Goal: Information Seeking & Learning: Learn about a topic

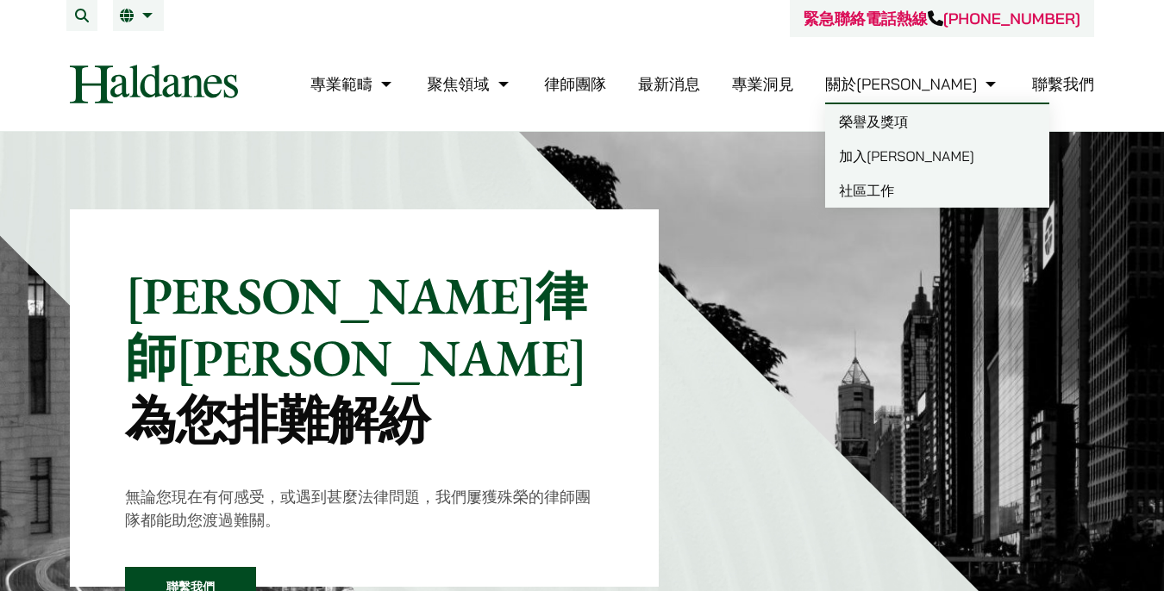
click at [962, 166] on link "加入[PERSON_NAME]" at bounding box center [937, 156] width 224 height 34
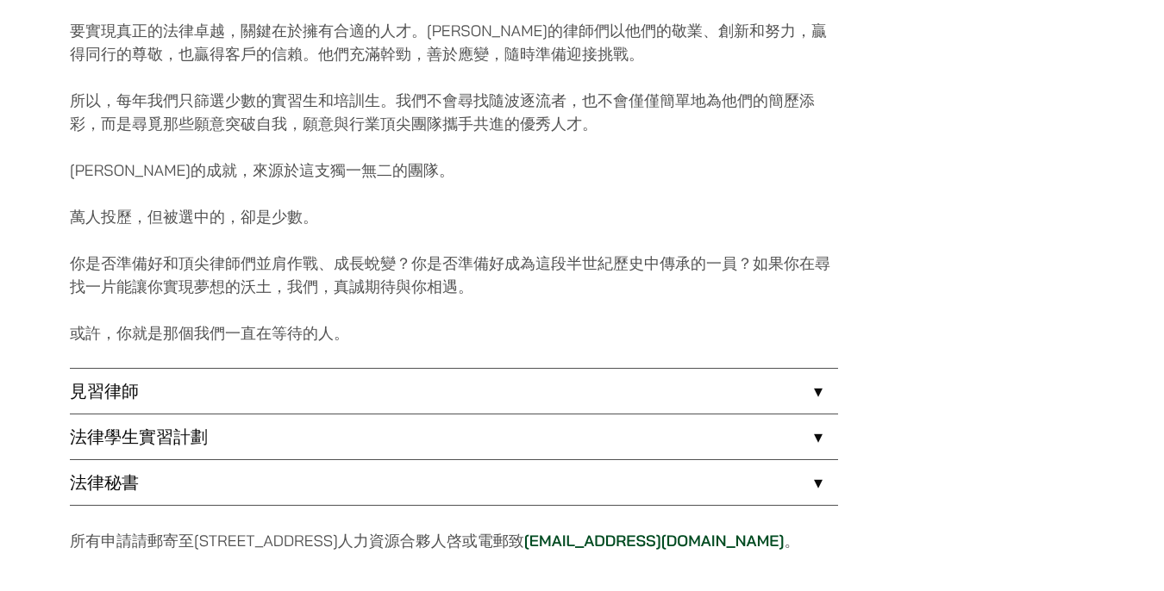
scroll to position [1197, 0]
click at [802, 385] on link "見習律師" at bounding box center [454, 389] width 768 height 45
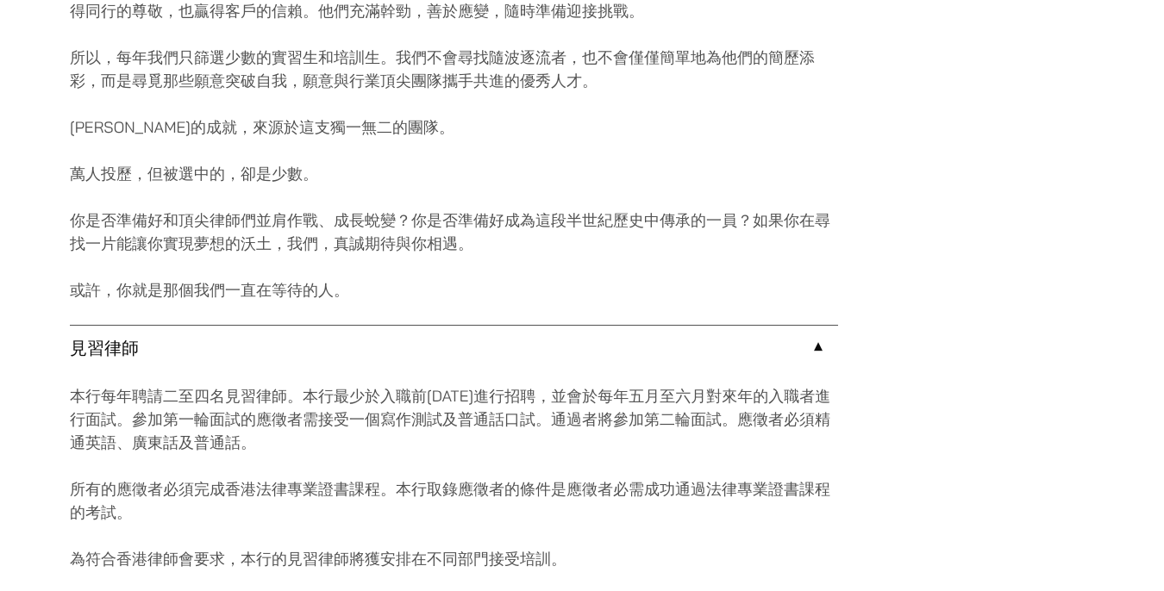
scroll to position [1240, 0]
drag, startPoint x: 605, startPoint y: 395, endPoint x: 679, endPoint y: 432, distance: 82.9
click at [679, 432] on p "本行每年聘請二至四名見習律師。本行最少於入職前一年前進行招聘，並會於每年五月至六月對來年的入職者進行面試。參加第一輪面試的應徵者需接受一個寫作測試及普通話口試…" at bounding box center [454, 419] width 768 height 70
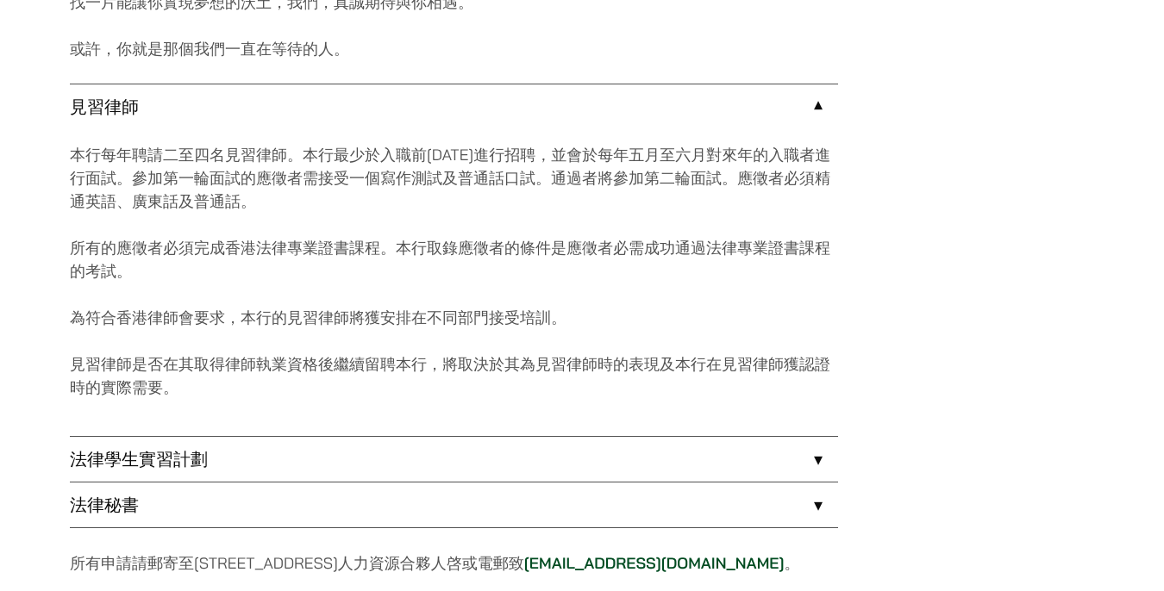
scroll to position [1484, 0]
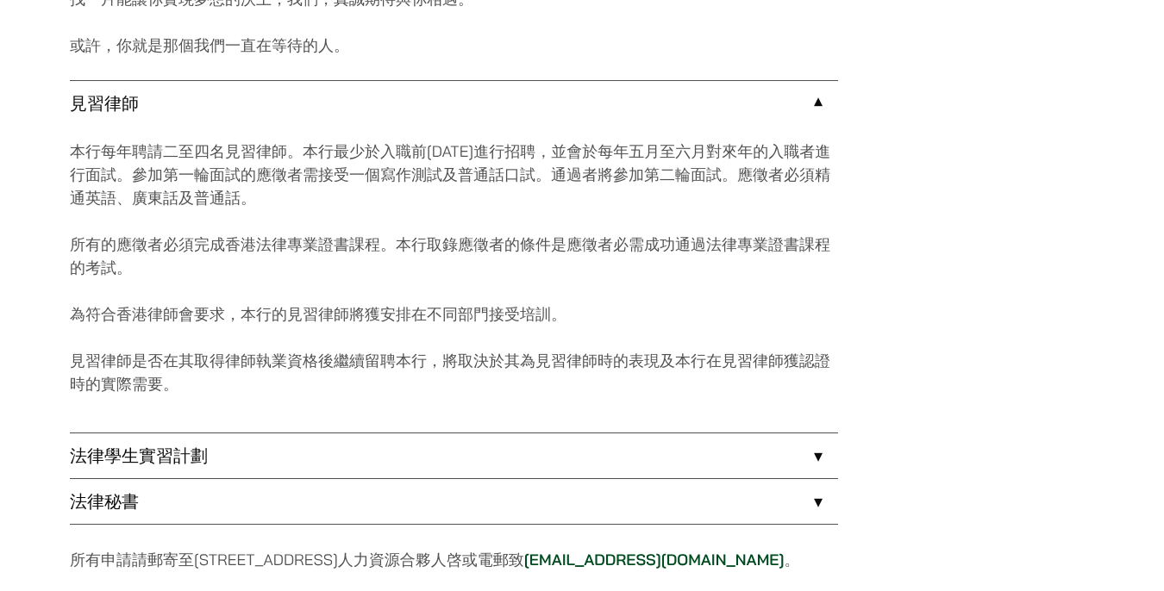
click at [678, 459] on link "法律學生實習計劃" at bounding box center [454, 456] width 768 height 45
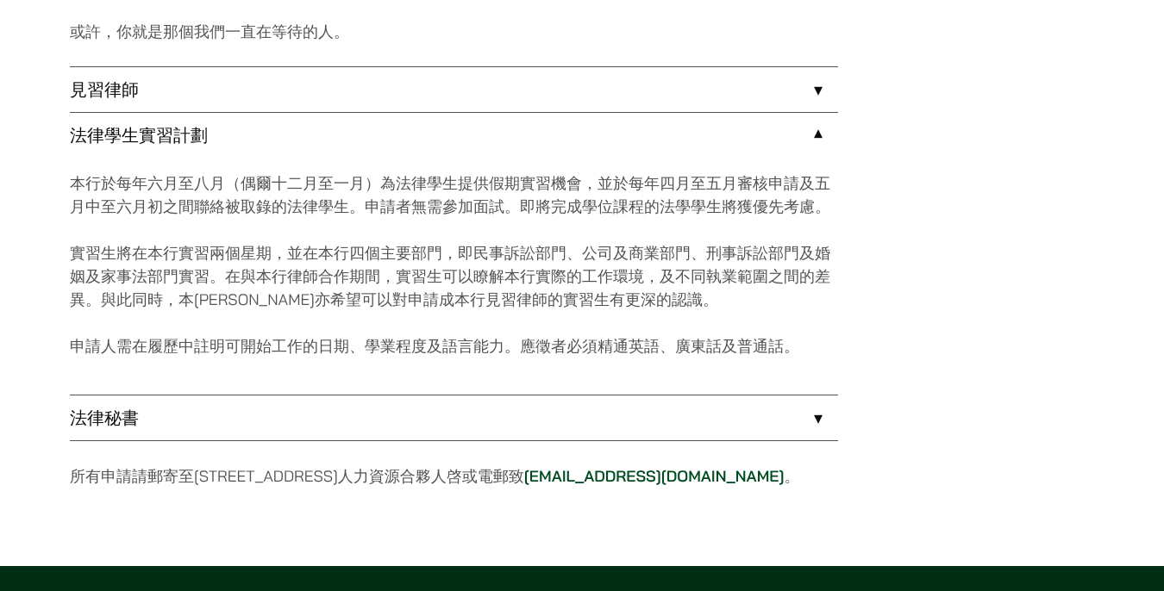
scroll to position [1501, 0]
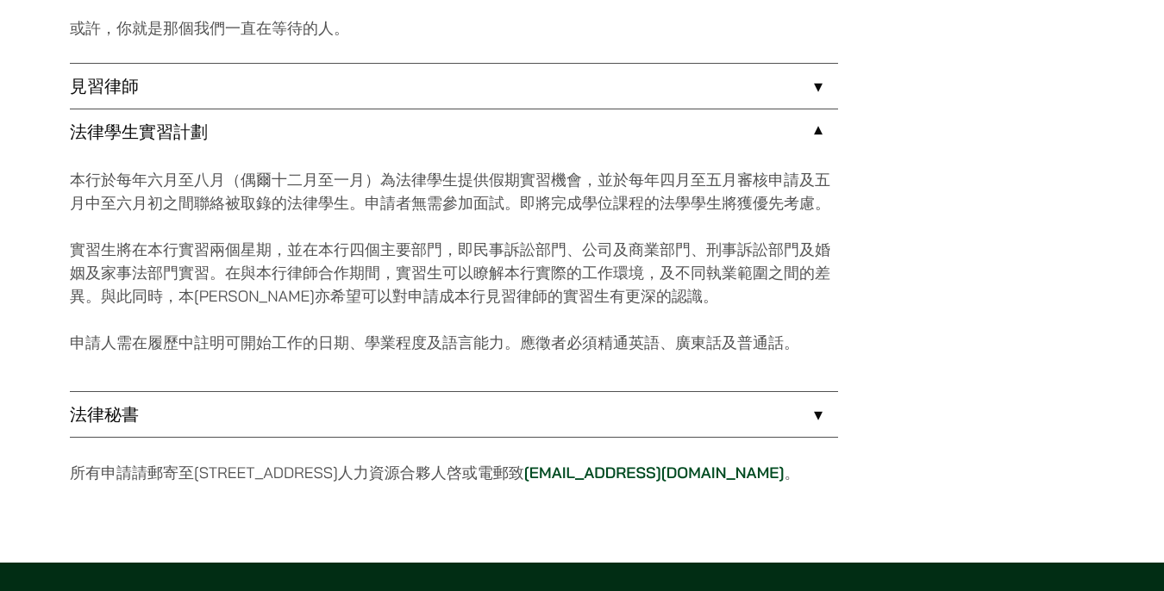
click at [674, 417] on link "法律秘書" at bounding box center [454, 414] width 768 height 45
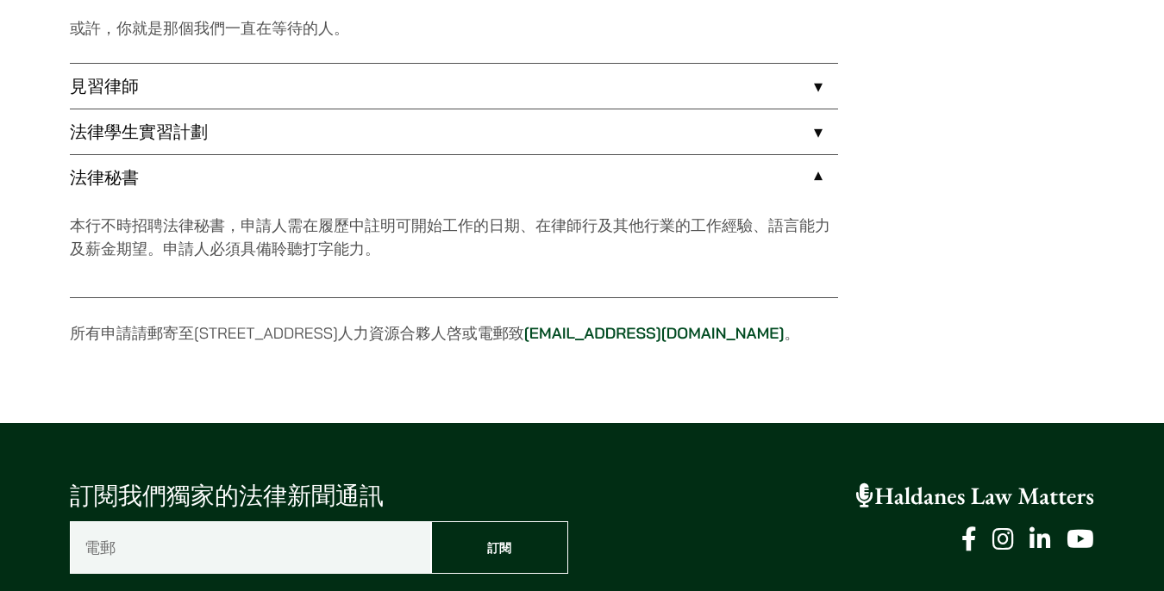
click at [728, 151] on link "法律學生實習計劃" at bounding box center [454, 131] width 768 height 45
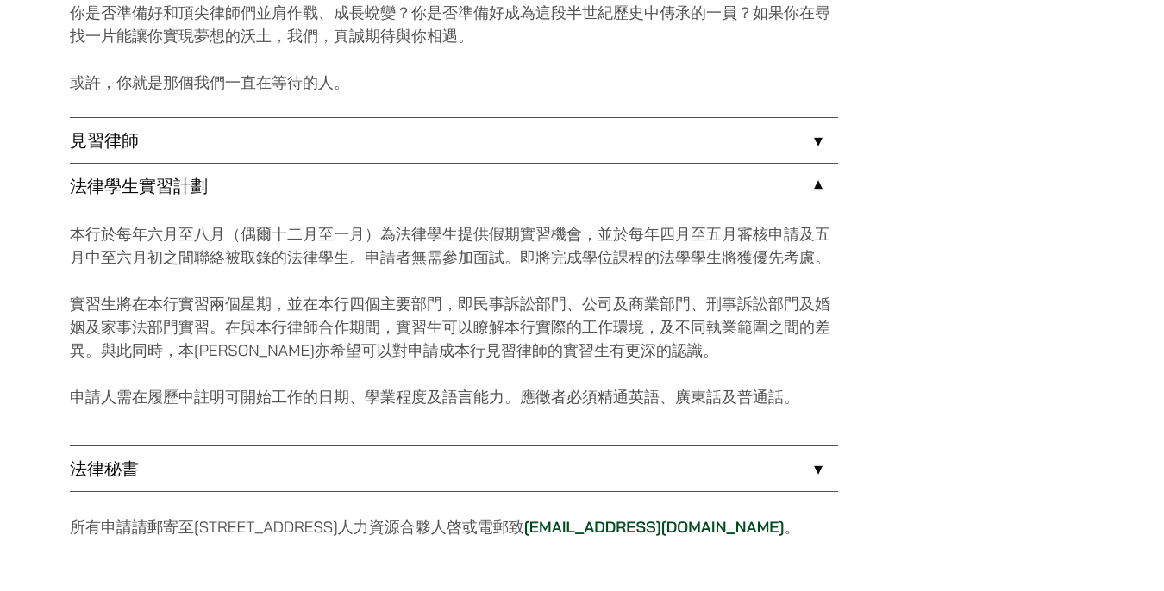
scroll to position [1445, 0]
click at [728, 151] on link "見習律師" at bounding box center [454, 142] width 768 height 45
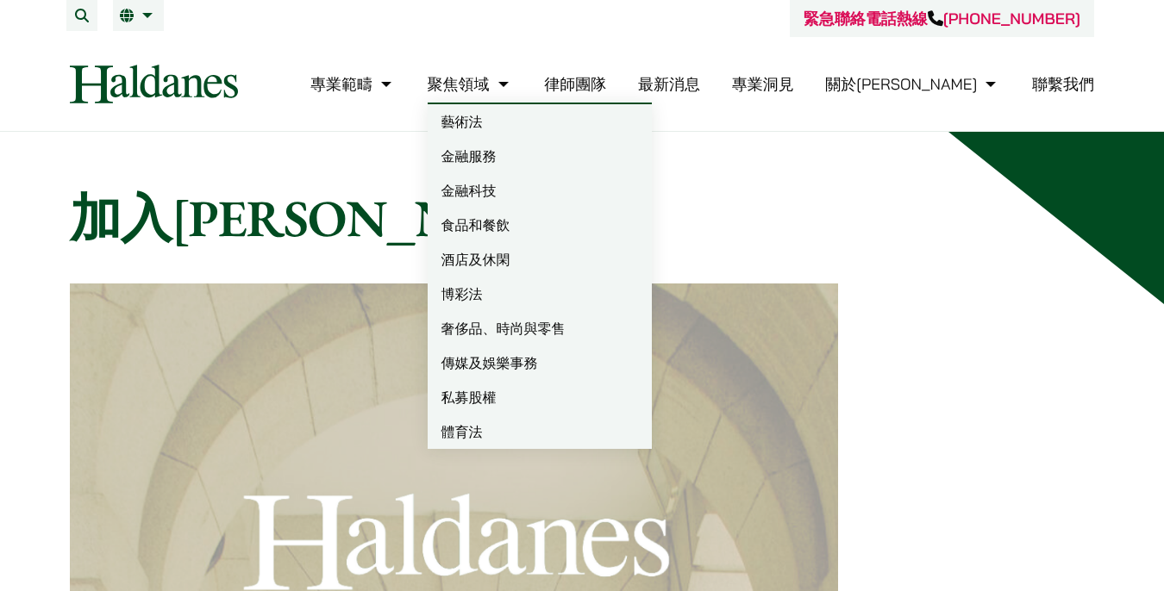
click at [554, 125] on link "藝術法" at bounding box center [540, 121] width 224 height 34
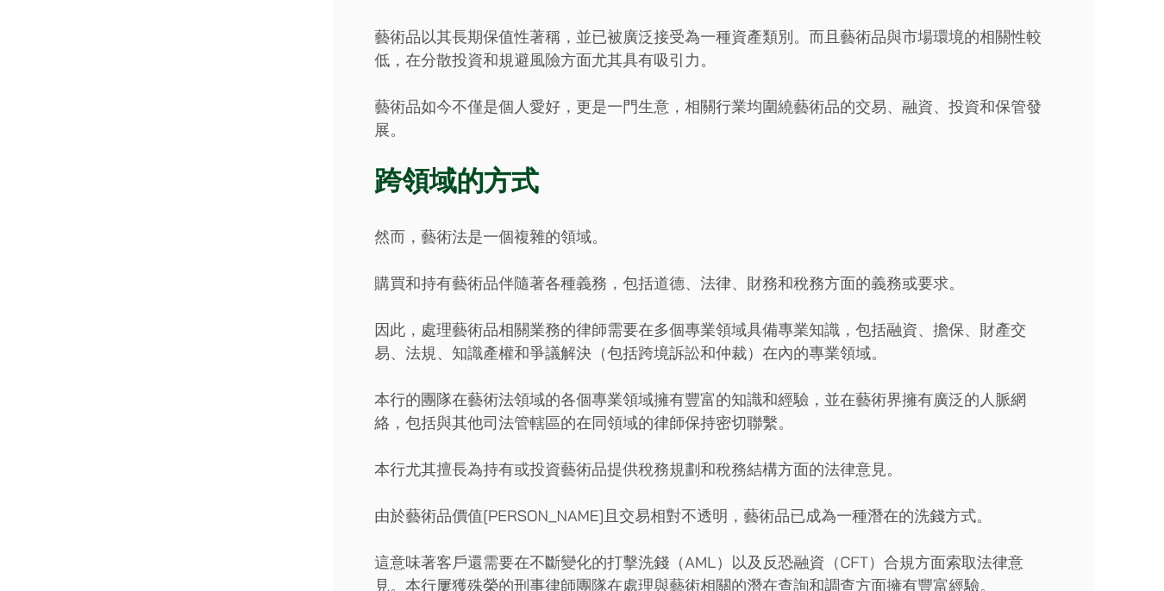
scroll to position [60, 0]
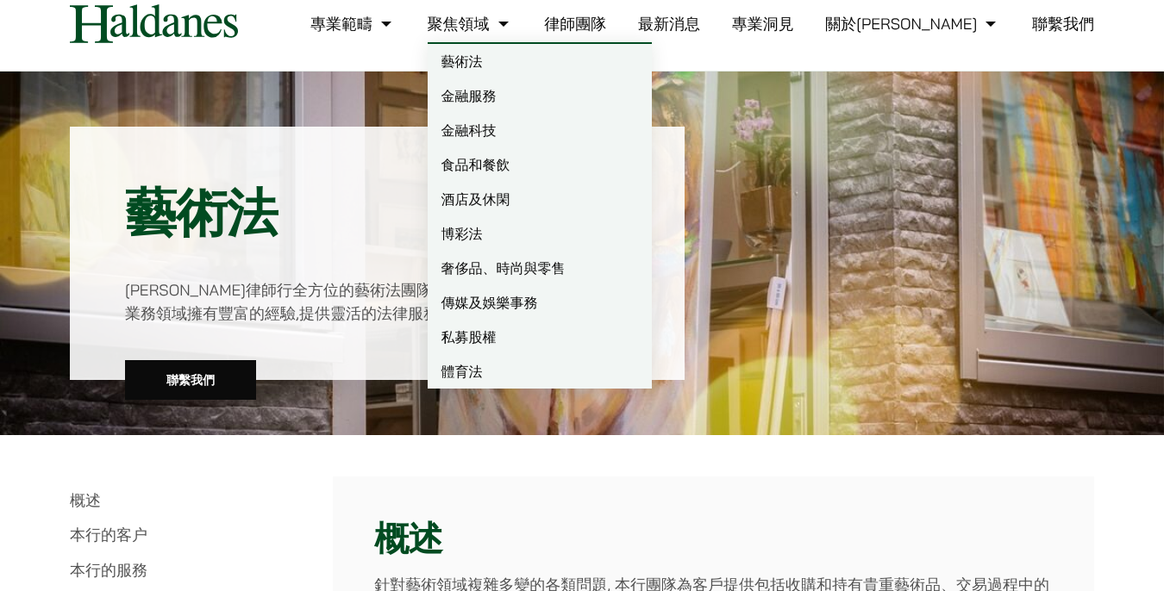
click at [539, 388] on link "體育法" at bounding box center [540, 371] width 224 height 34
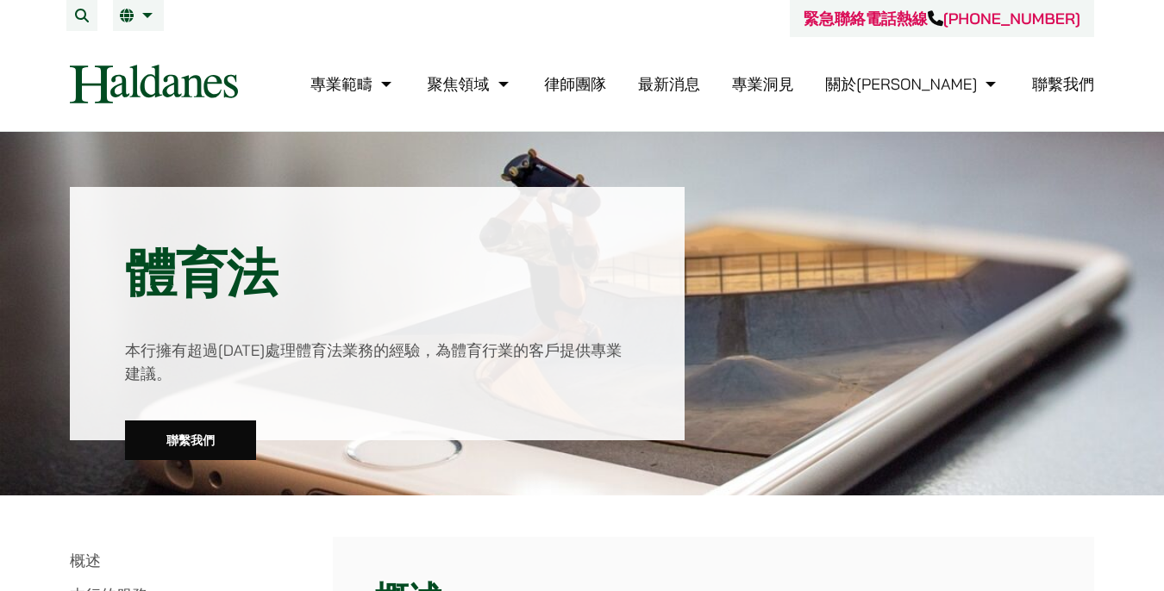
click at [606, 89] on link "律師團隊" at bounding box center [575, 84] width 62 height 20
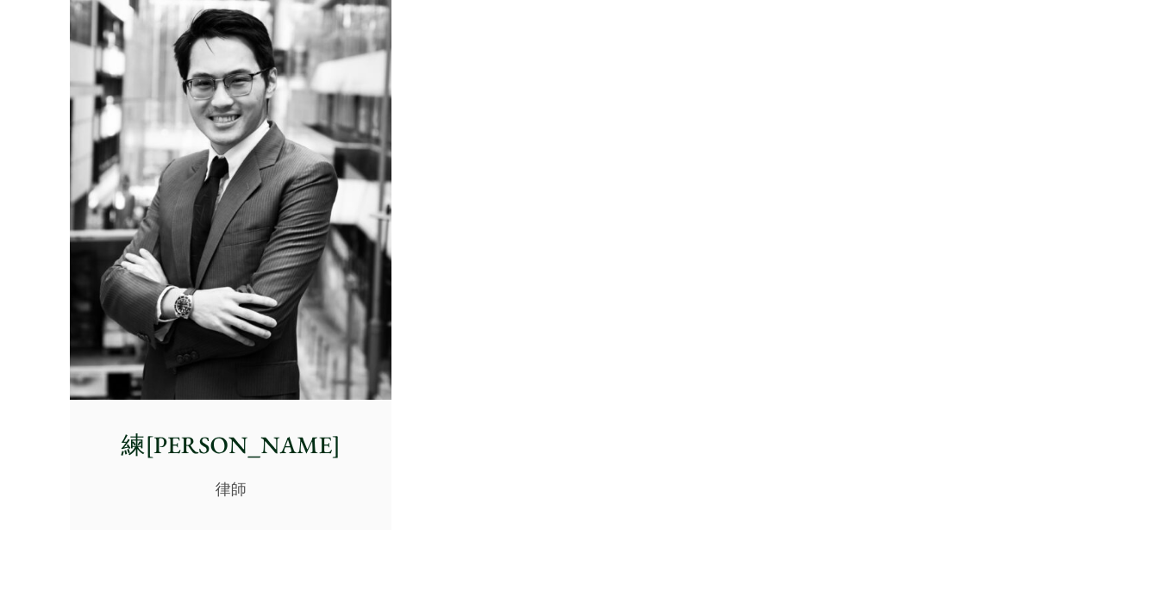
scroll to position [7369, 0]
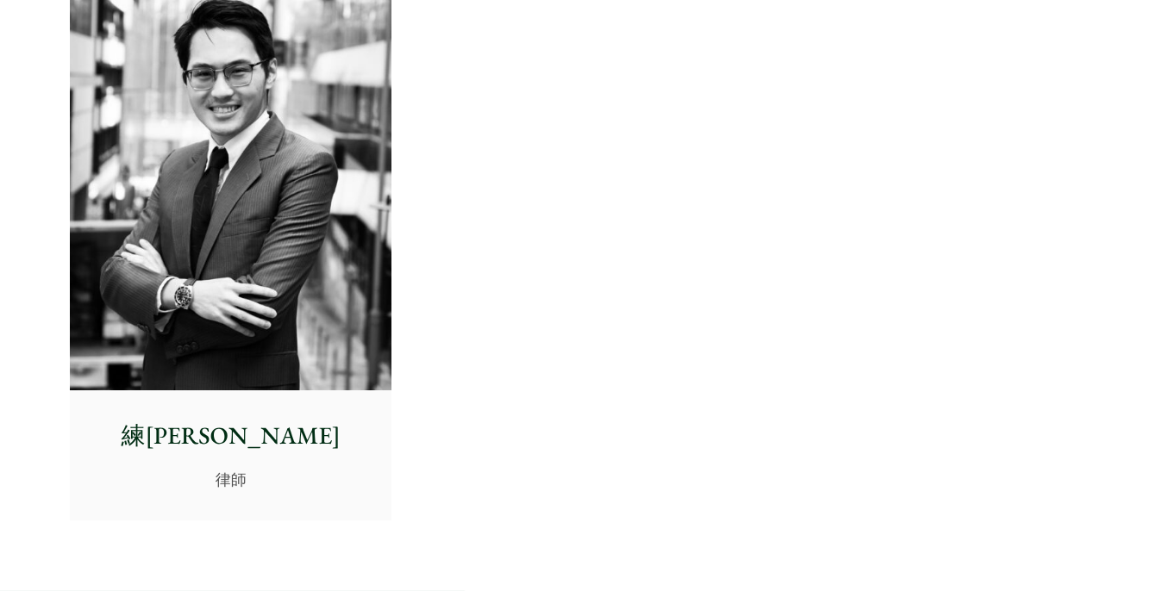
click at [350, 460] on div "練康宏 律師" at bounding box center [231, 455] width 322 height 128
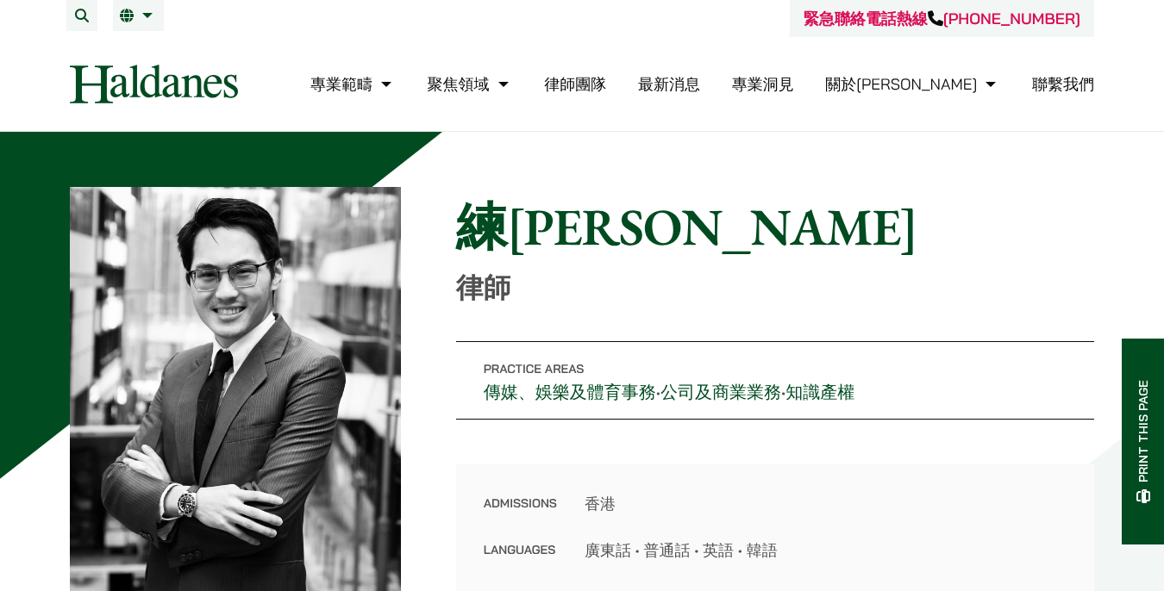
click at [138, 43] on nav "專業範疇 反壟斷和競爭法 民事訴訟及爭議解決 公司及商業業務 刑事辯護 欺詐、資產追踪和追討 知識產權 婚姻及家事法 傳媒、娛樂及體育事務 私人客戶 物業及物…" at bounding box center [582, 84] width 1024 height 94
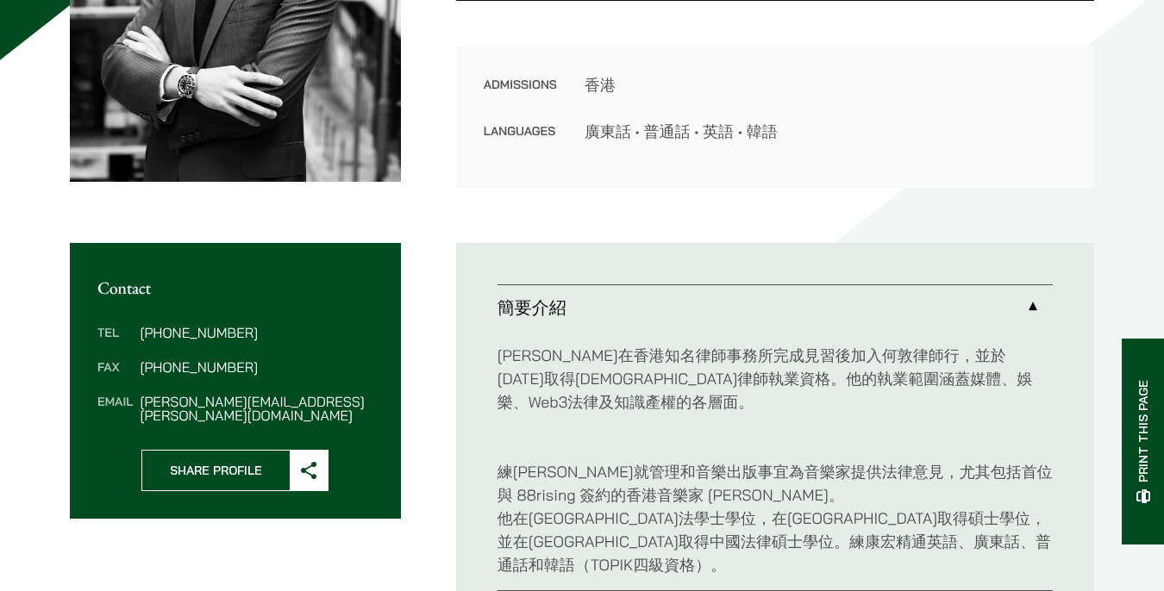
scroll to position [422, 0]
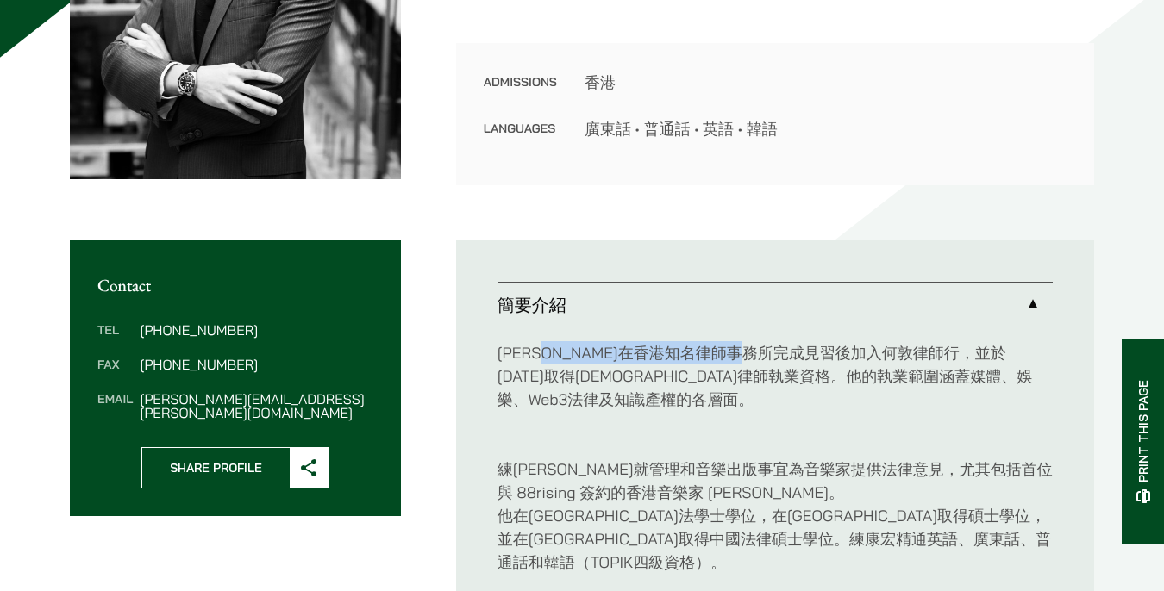
drag, startPoint x: 578, startPoint y: 345, endPoint x: 817, endPoint y: 346, distance: 239.7
click at [817, 346] on p "練康宏在香港知名律師事務所完成見習後加入何敦律師行，並於 2024 年取得香港律師執業資格。他的執業範圍涵蓋媒體、娛樂、Web3法律及知識產權的各層面。" at bounding box center [774, 376] width 555 height 70
click at [791, 382] on p "練康宏在香港知名律師事務所完成見習後加入何敦律師行，並於 2024 年取得香港律師執業資格。他的執業範圍涵蓋媒體、娛樂、Web3法律及知識產權的各層面。" at bounding box center [774, 376] width 555 height 70
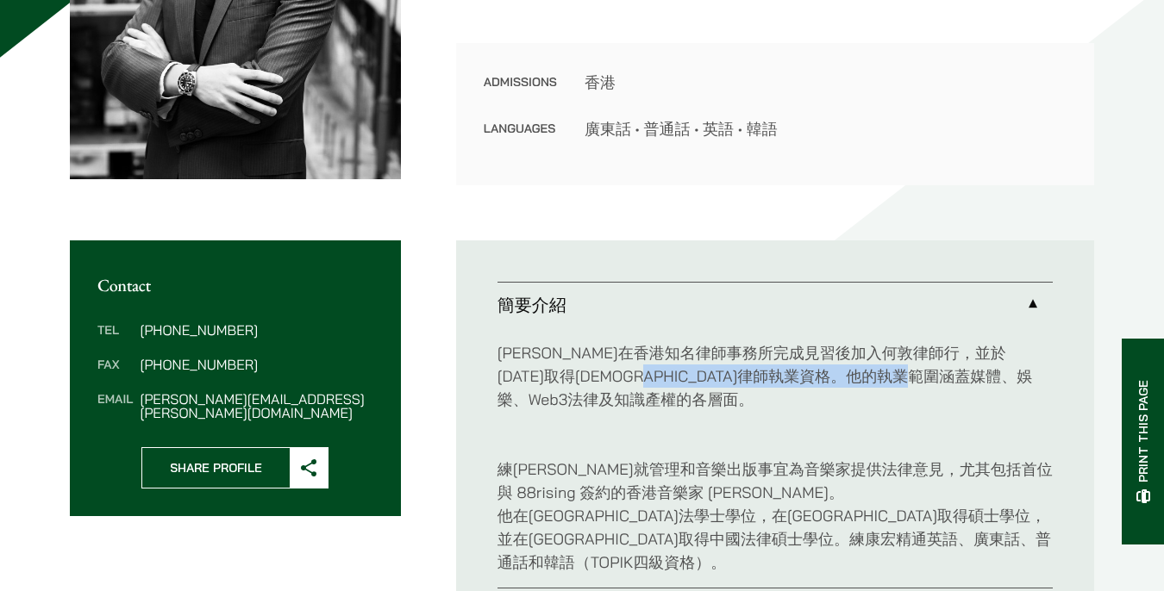
drag, startPoint x: 752, startPoint y: 379, endPoint x: 759, endPoint y: 402, distance: 23.7
click at [759, 402] on p "練康宏在香港知名律師事務所完成見習後加入何敦律師行，並於 2024 年取得香港律師執業資格。他的執業範圍涵蓋媒體、娛樂、Web3法律及知識產權的各層面。" at bounding box center [774, 376] width 555 height 70
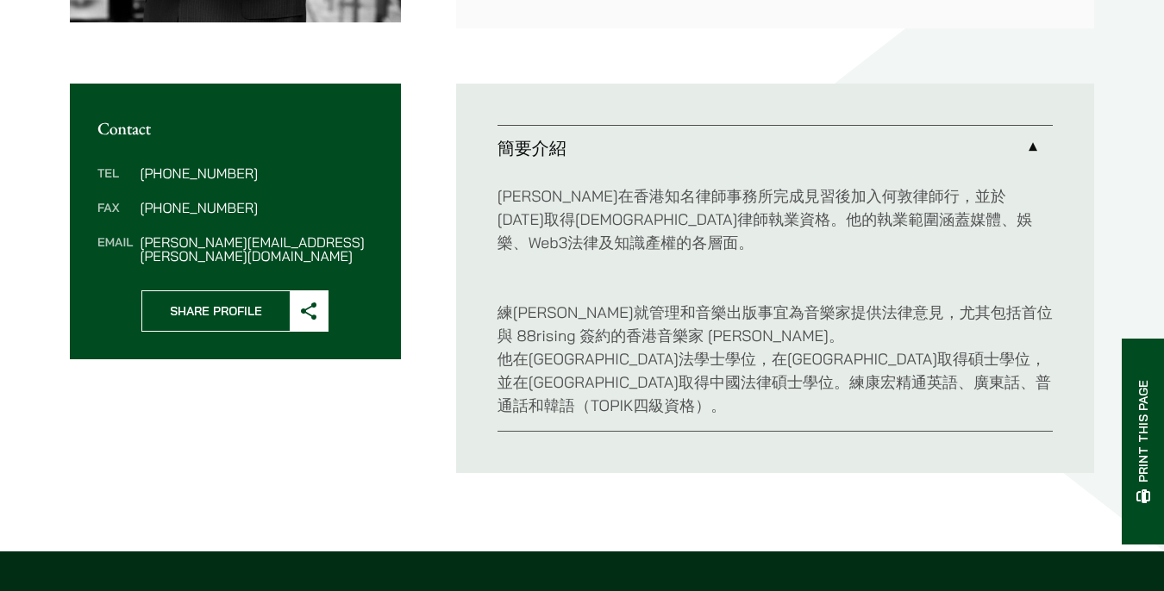
scroll to position [603, 0]
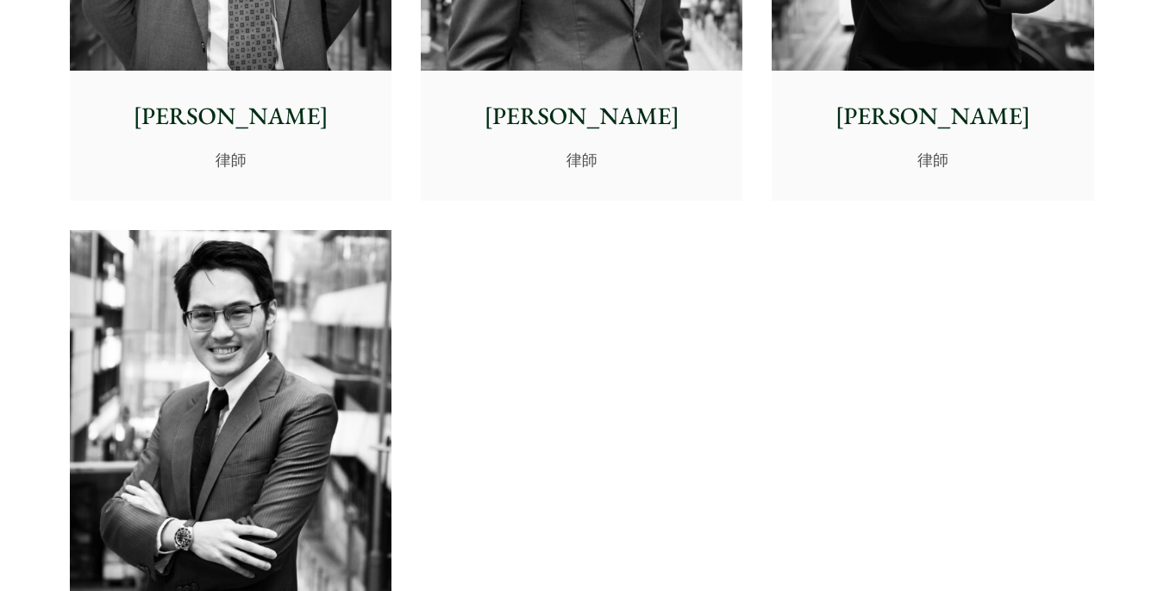
scroll to position [7097, 0]
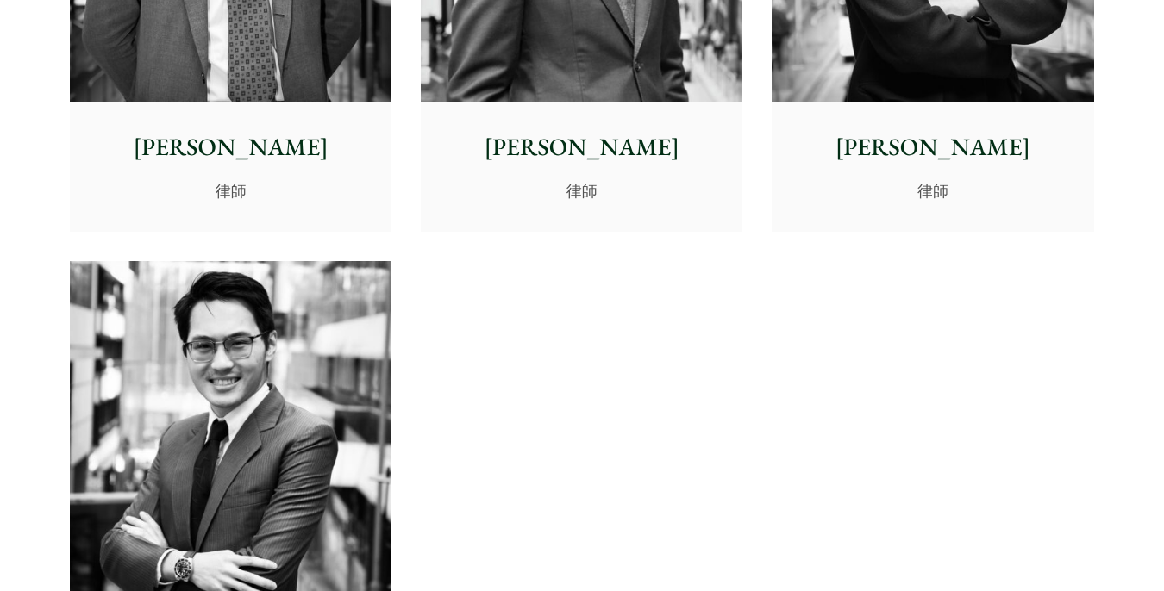
click at [979, 175] on div "[PERSON_NAME]" at bounding box center [933, 166] width 322 height 128
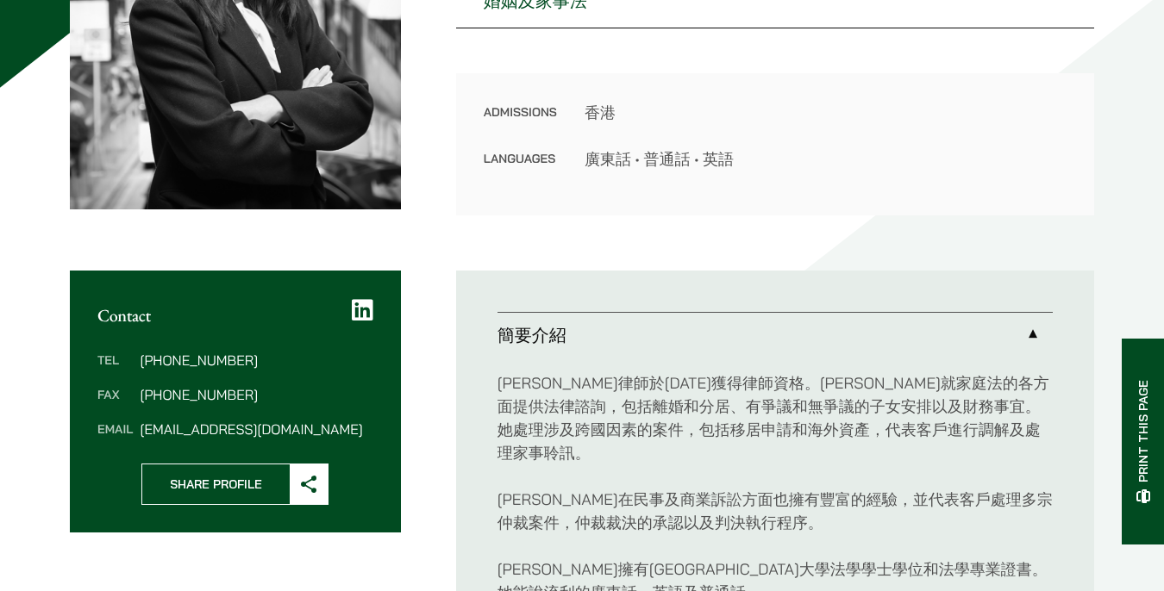
scroll to position [390, 0]
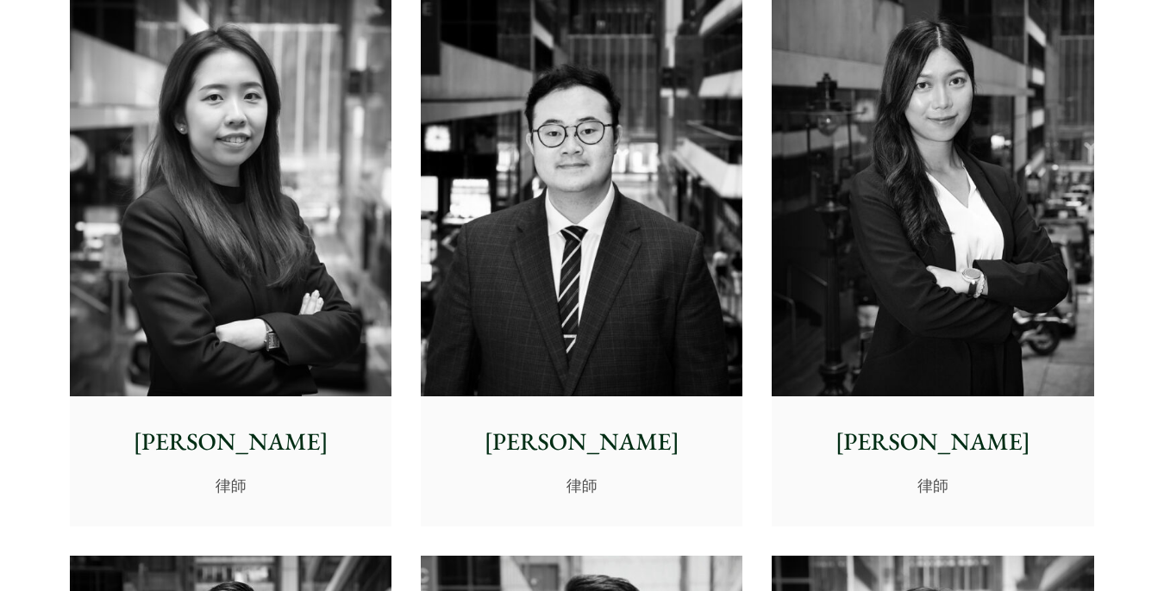
scroll to position [6241, 0]
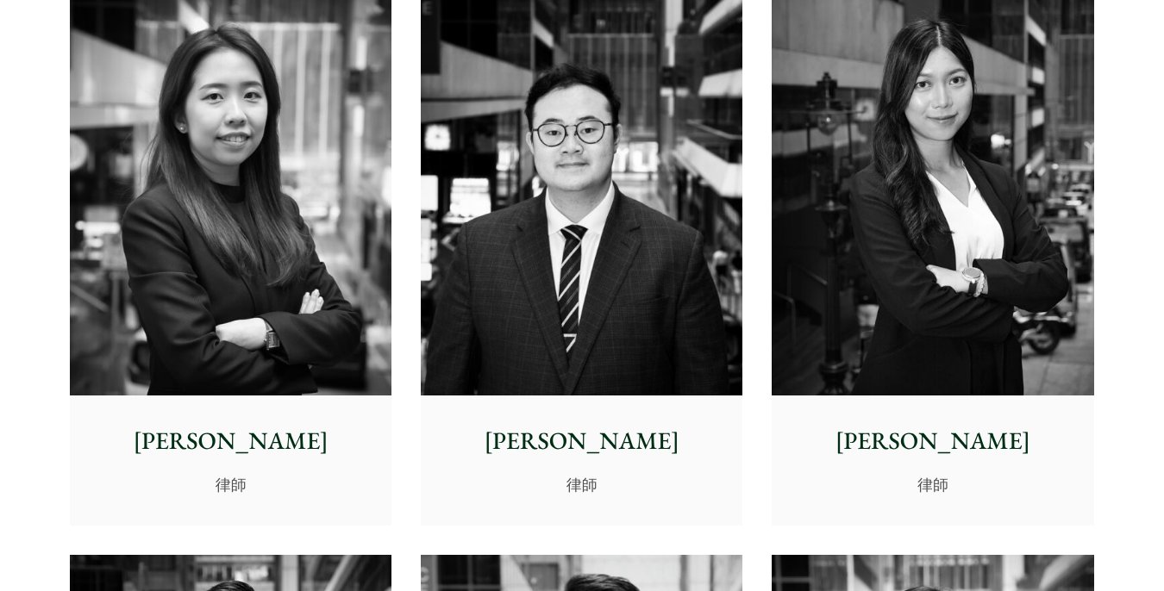
click at [884, 368] on img at bounding box center [933, 195] width 322 height 403
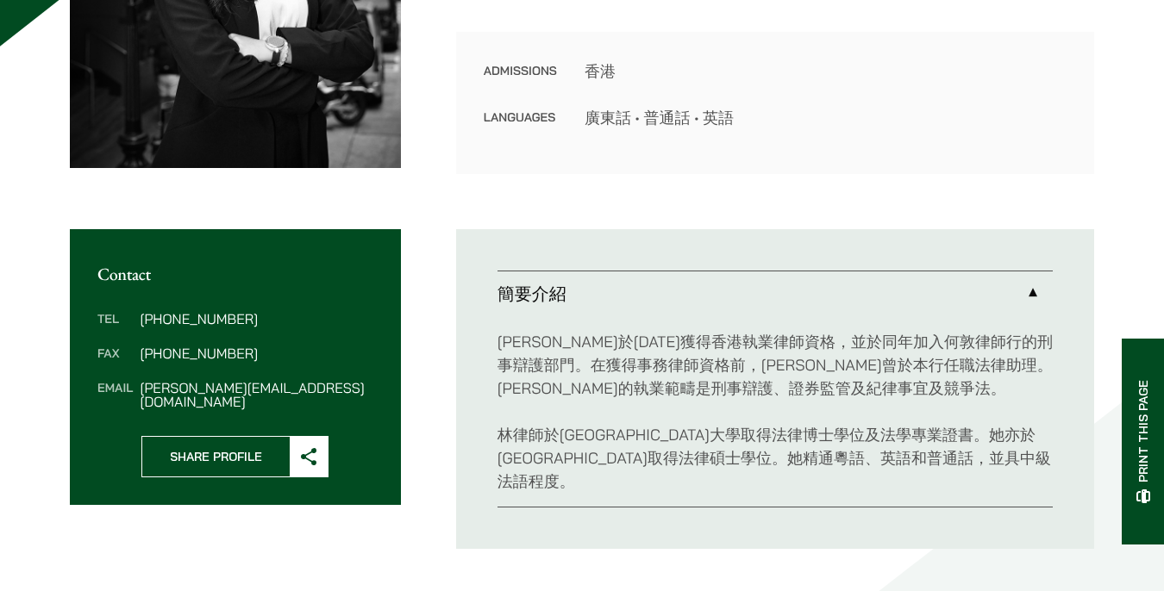
scroll to position [427, 0]
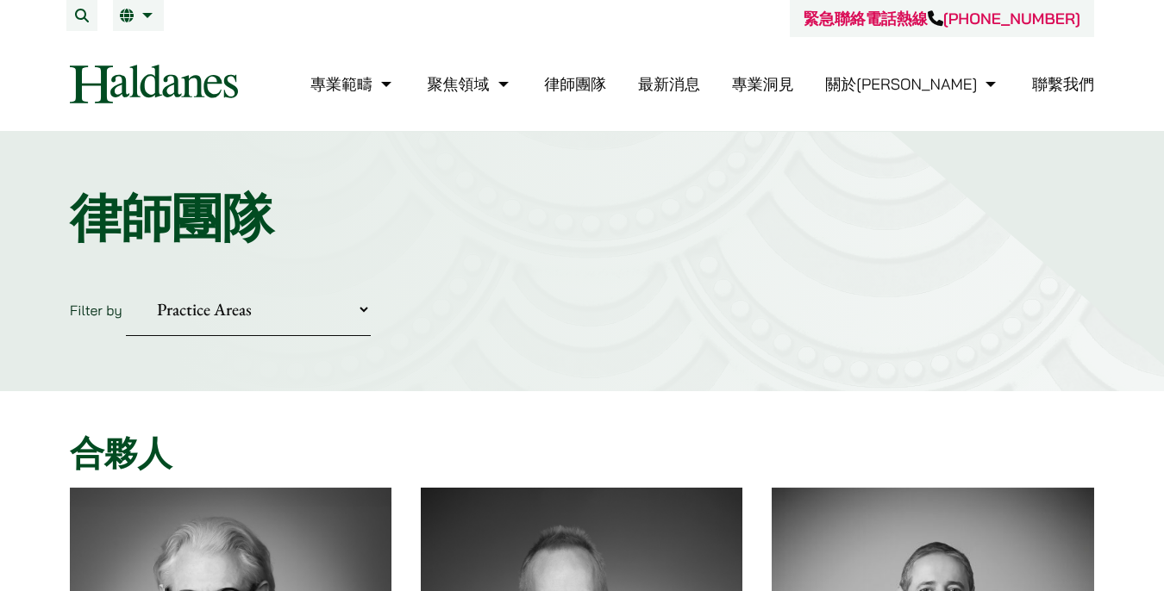
scroll to position [6241, 0]
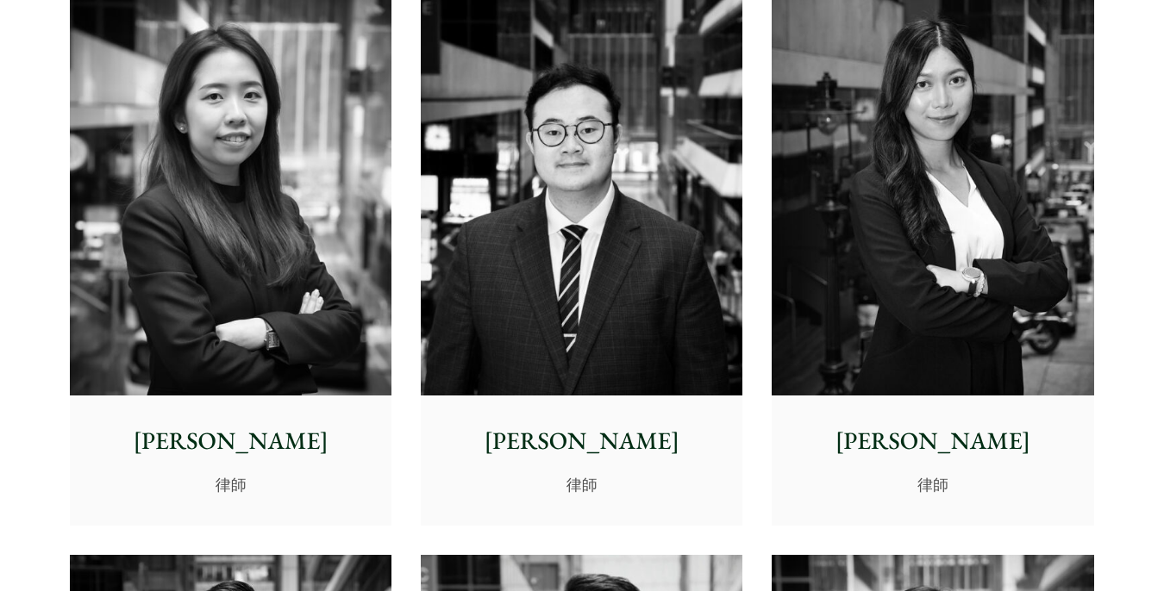
click at [309, 303] on img at bounding box center [231, 195] width 322 height 403
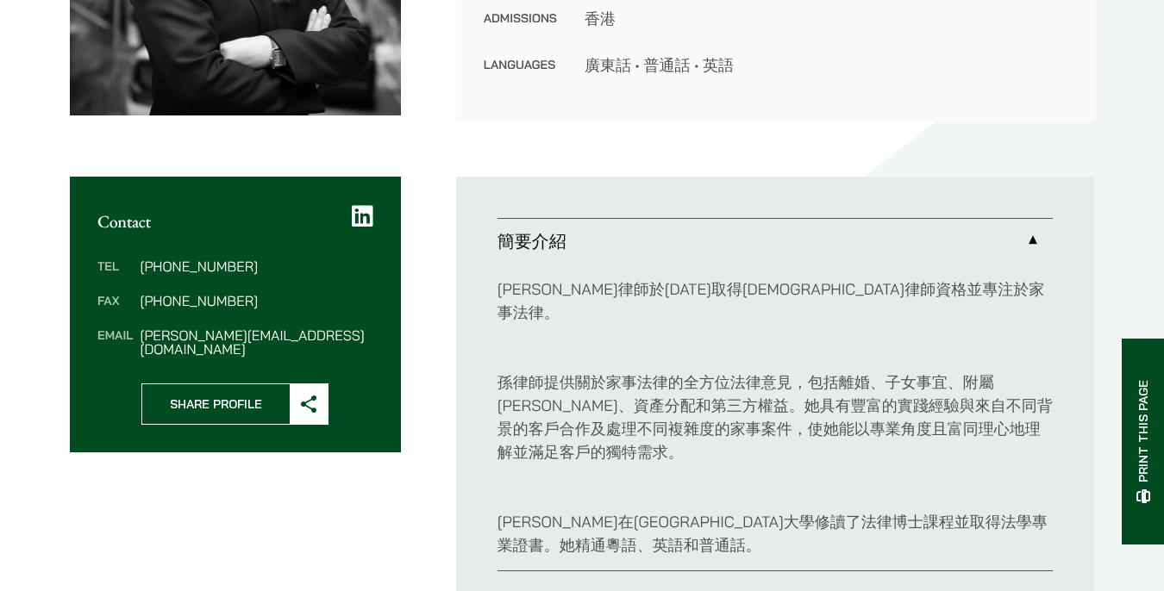
scroll to position [484, 0]
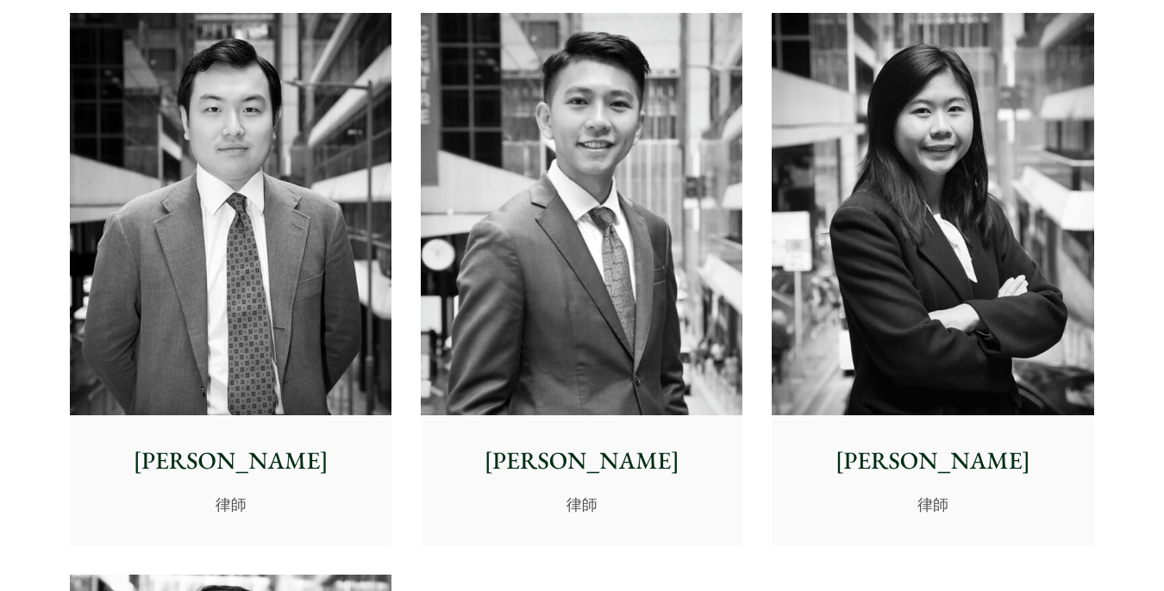
scroll to position [6797, 0]
